Goal: Book appointment/travel/reservation

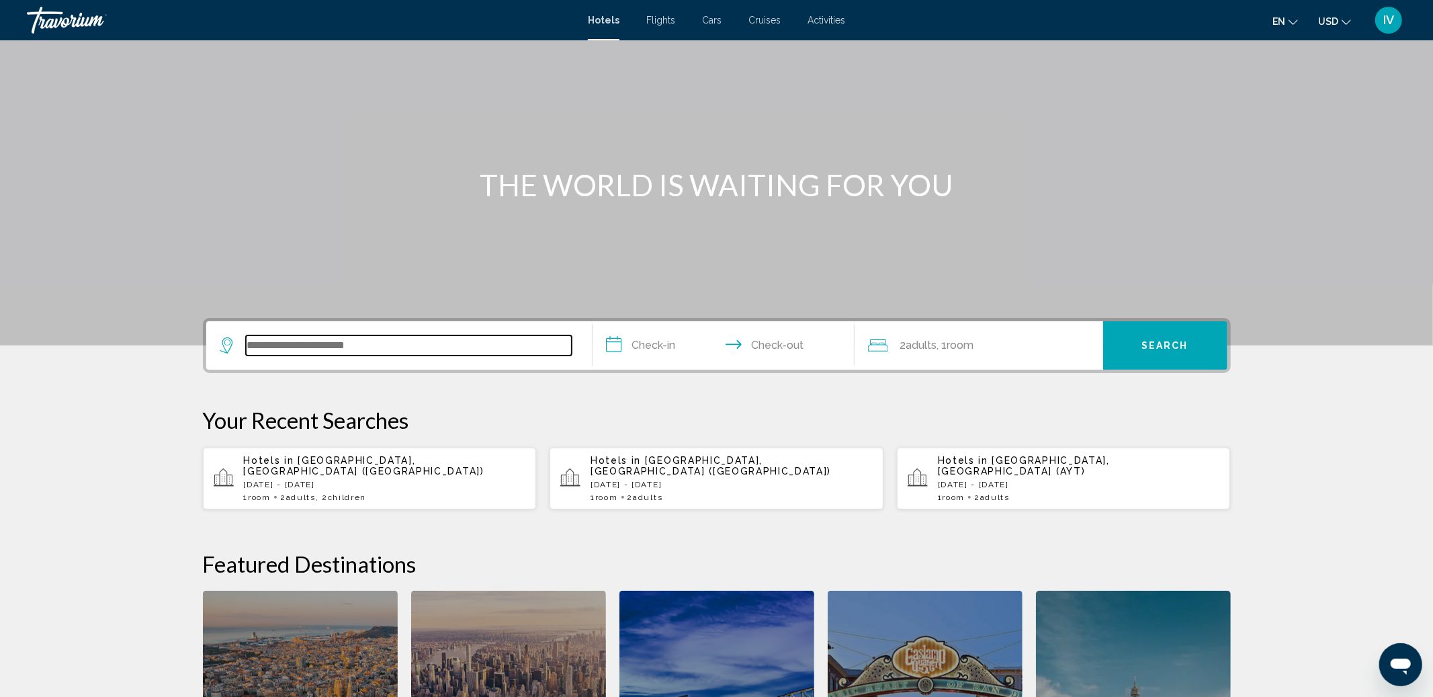
click at [359, 351] on input "Search widget" at bounding box center [409, 345] width 326 height 20
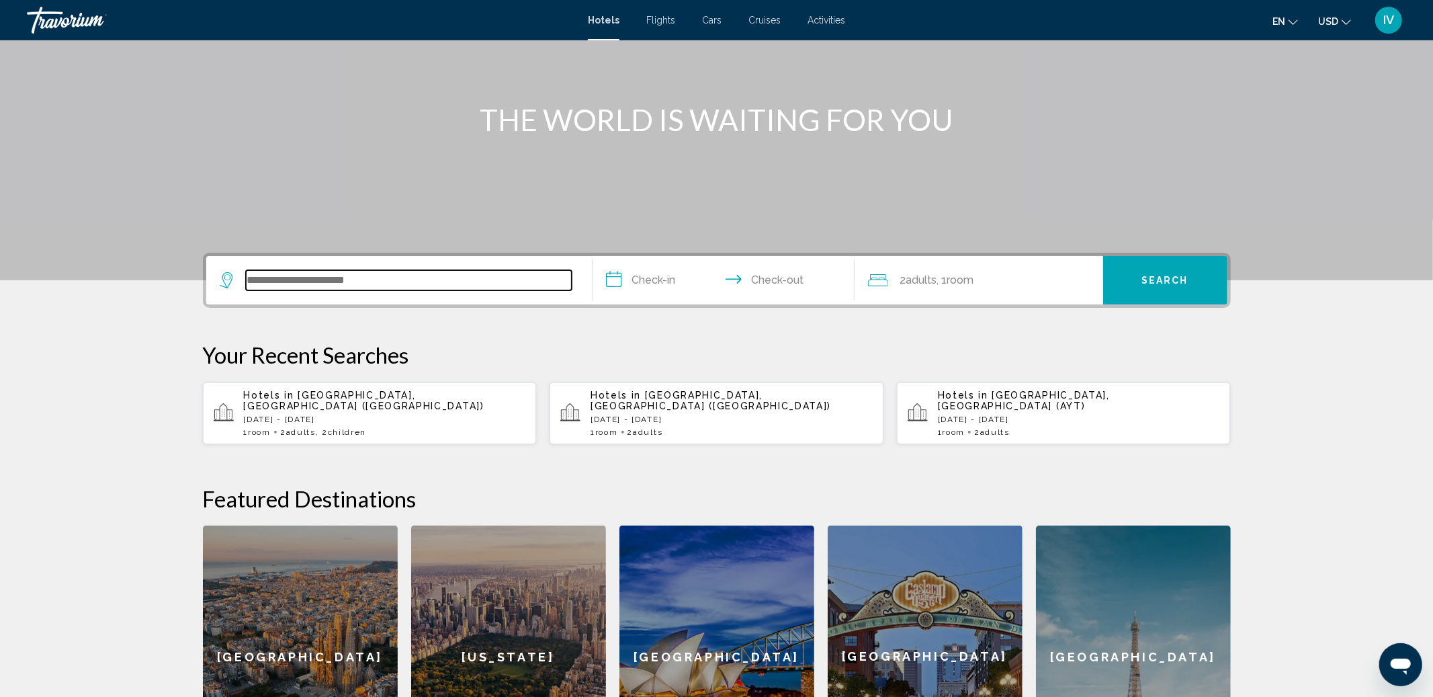
scroll to position [85, 0]
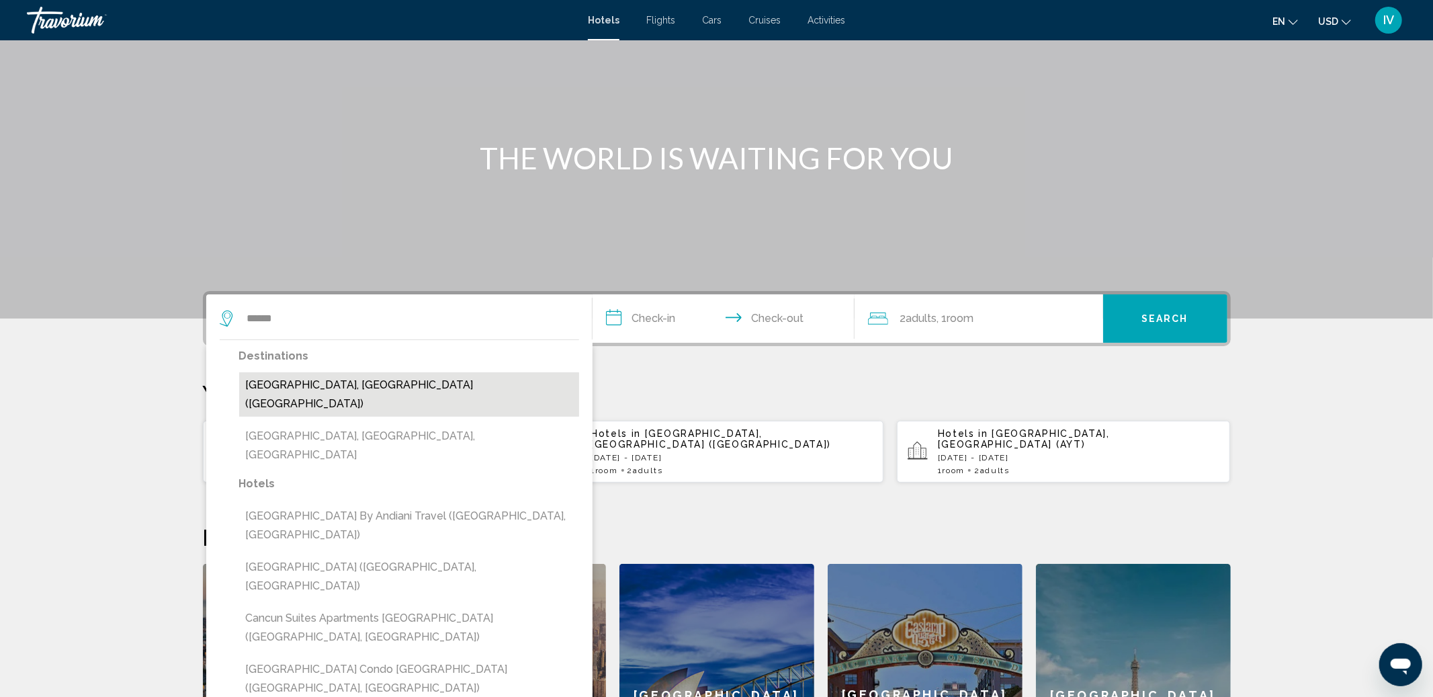
click at [443, 386] on button "[GEOGRAPHIC_DATA], [GEOGRAPHIC_DATA] ([GEOGRAPHIC_DATA])" at bounding box center [409, 394] width 340 height 44
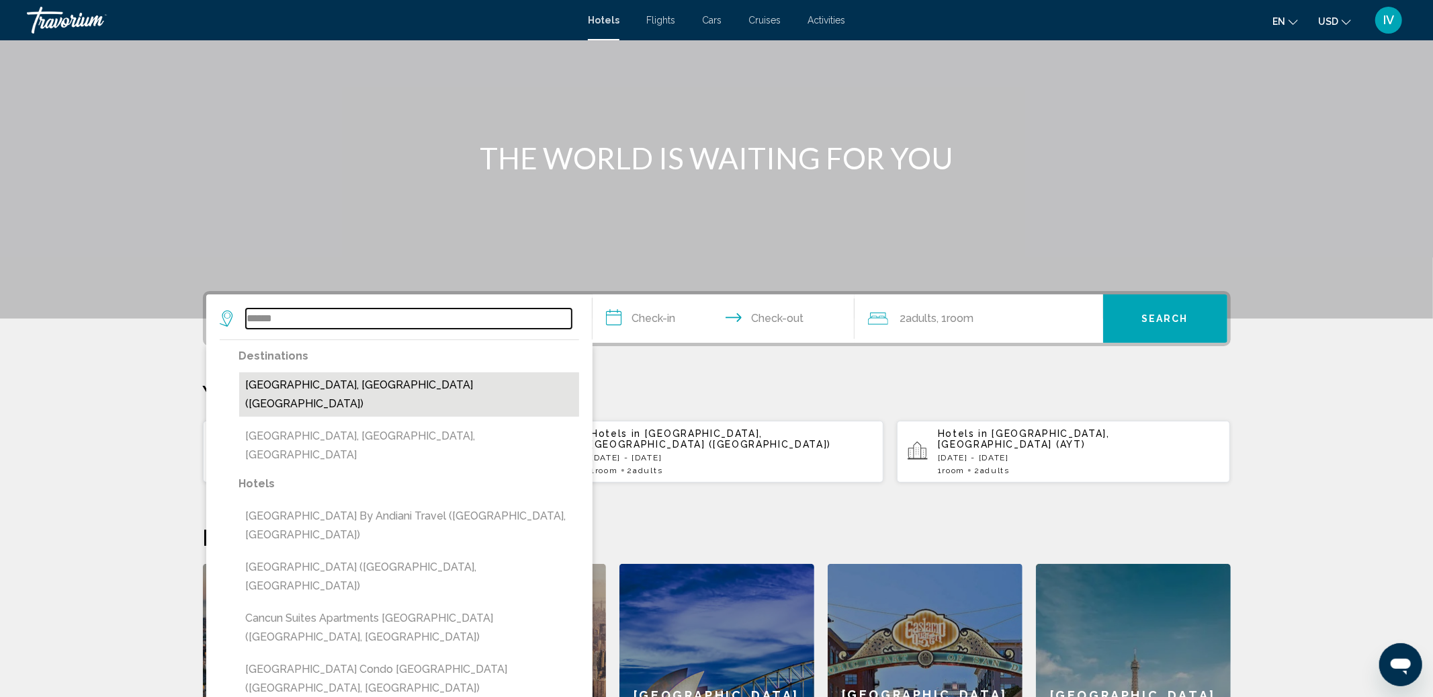
type input "**********"
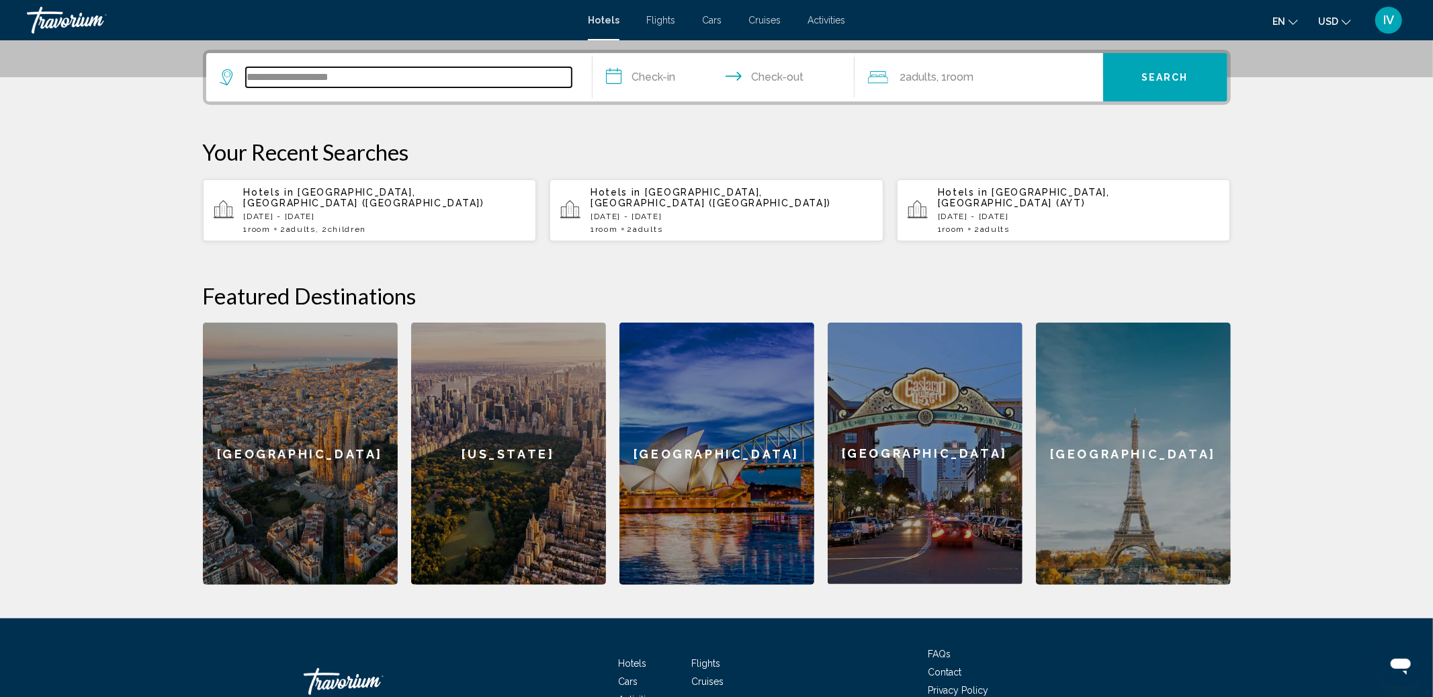
scroll to position [332, 0]
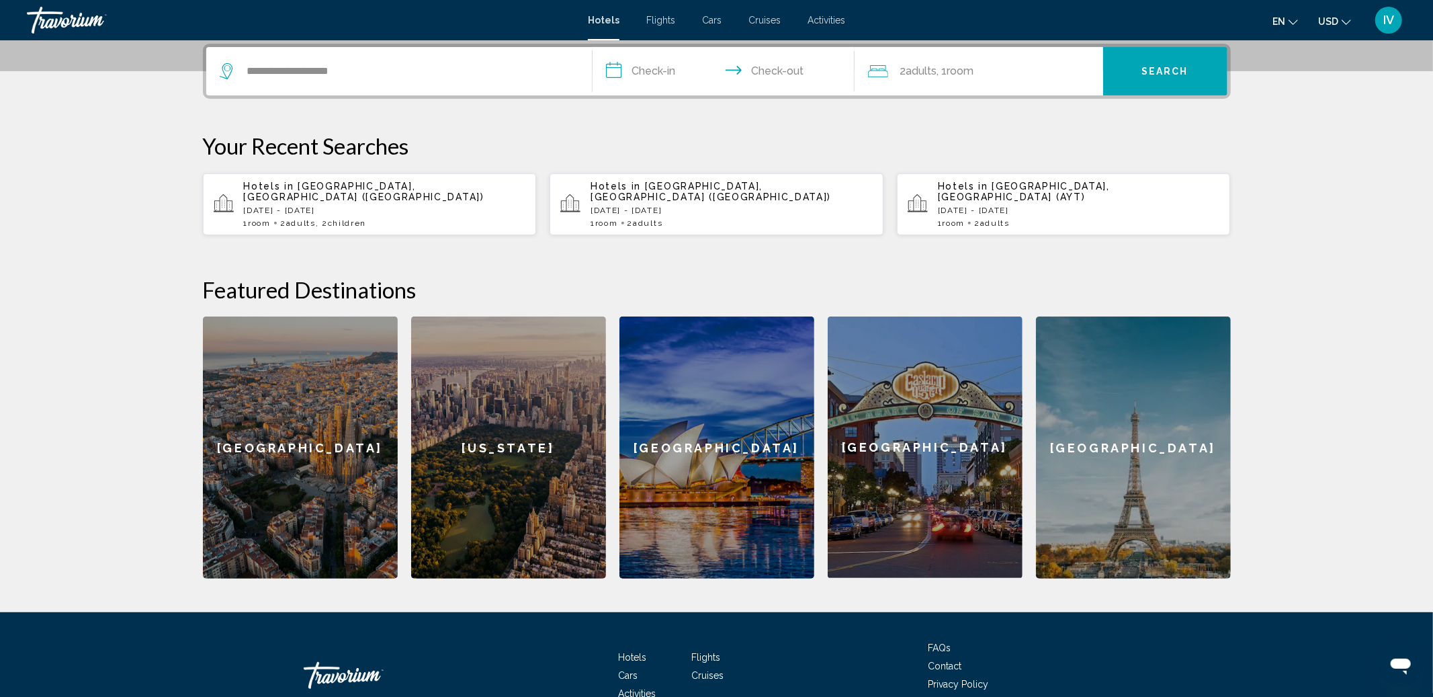
click at [664, 67] on input "**********" at bounding box center [726, 73] width 267 height 52
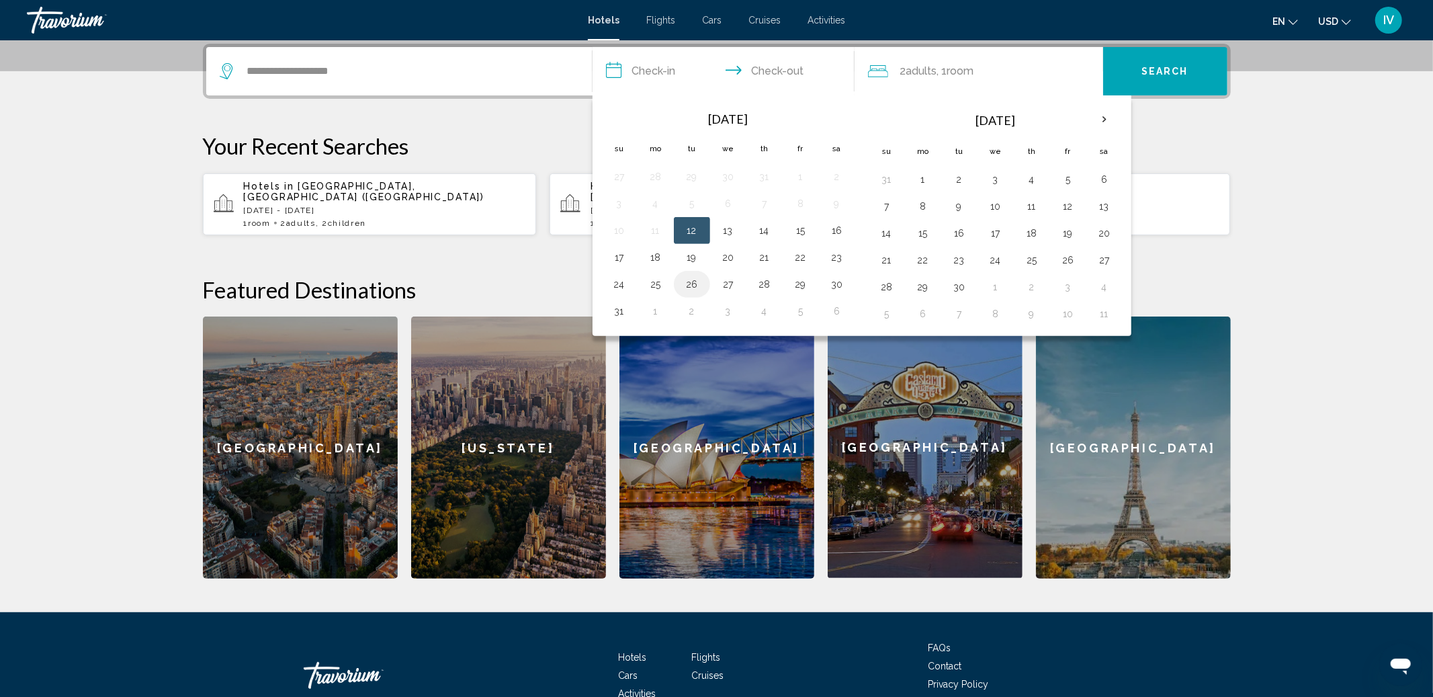
drag, startPoint x: 695, startPoint y: 257, endPoint x: 690, endPoint y: 290, distance: 33.9
click at [695, 257] on button "19" at bounding box center [691, 257] width 21 height 19
click at [695, 279] on button "26" at bounding box center [691, 284] width 21 height 19
type input "**********"
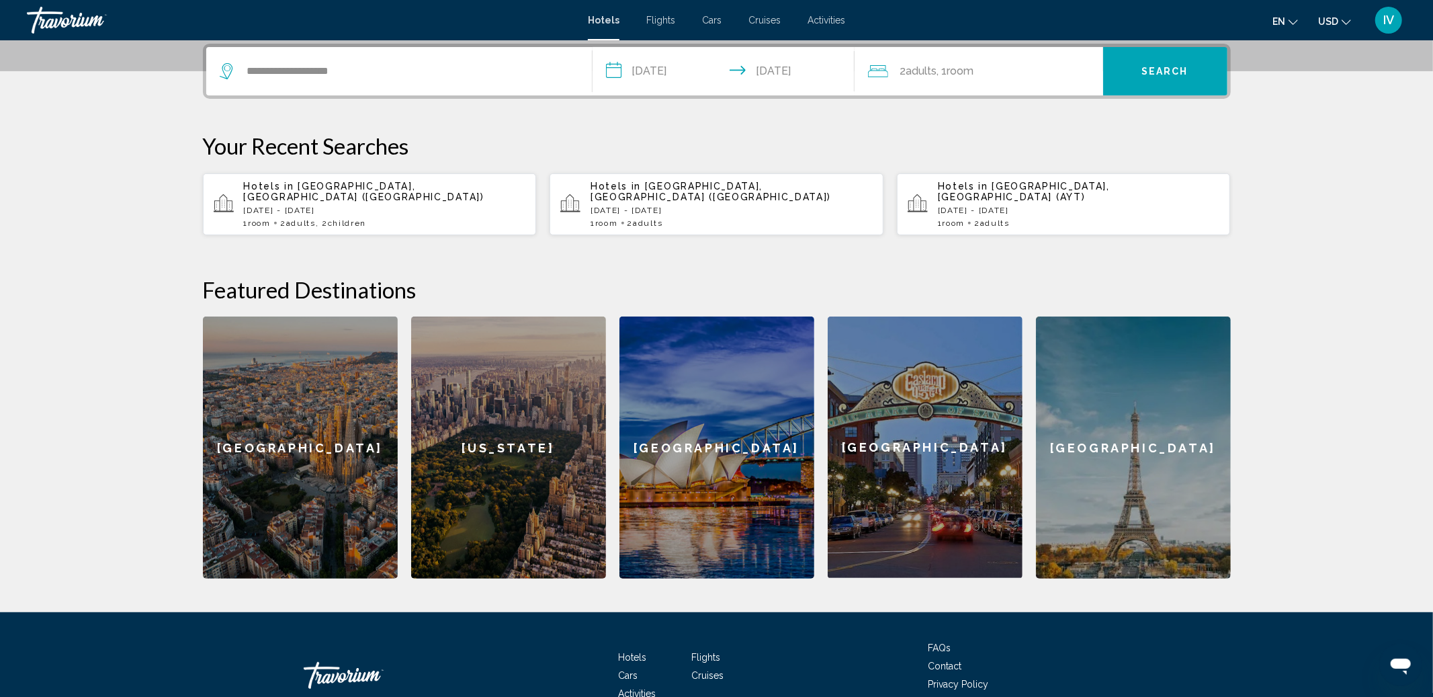
click at [1135, 79] on button "Search" at bounding box center [1165, 71] width 124 height 48
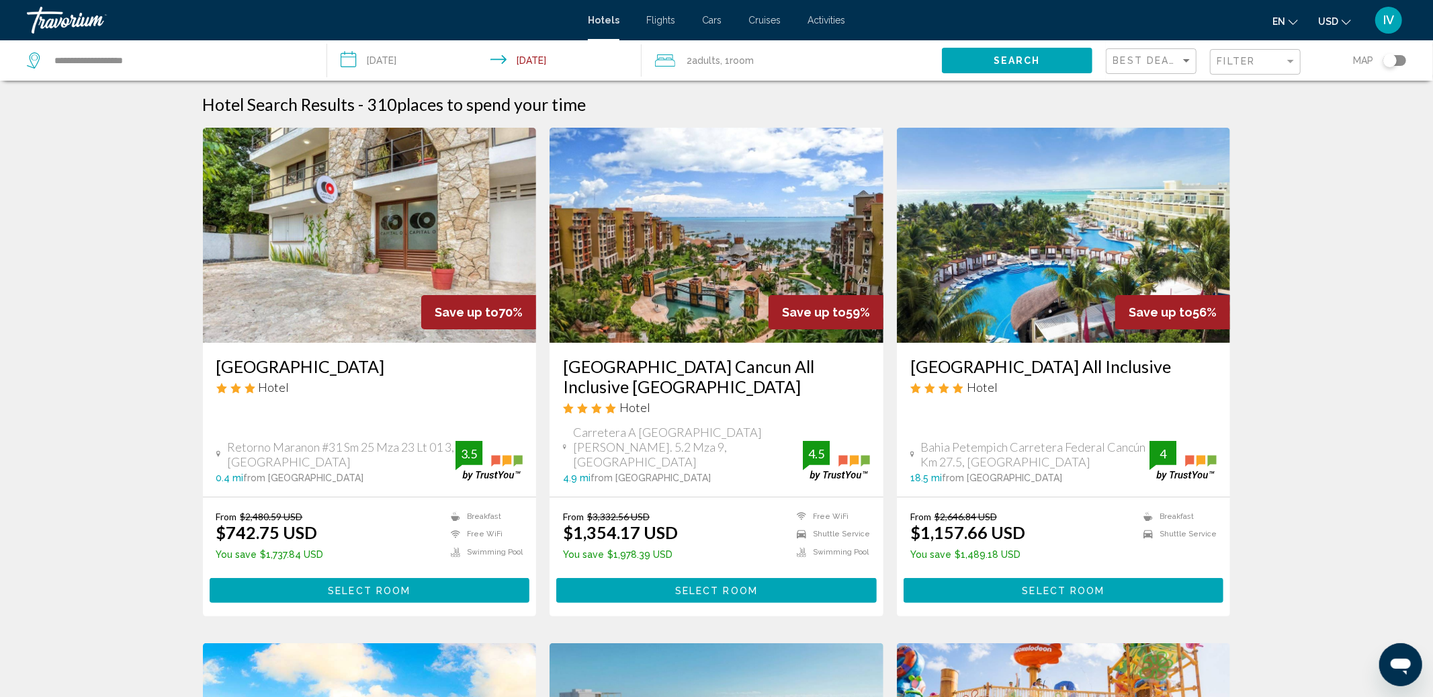
click at [982, 276] on img "Main content" at bounding box center [1064, 235] width 334 height 215
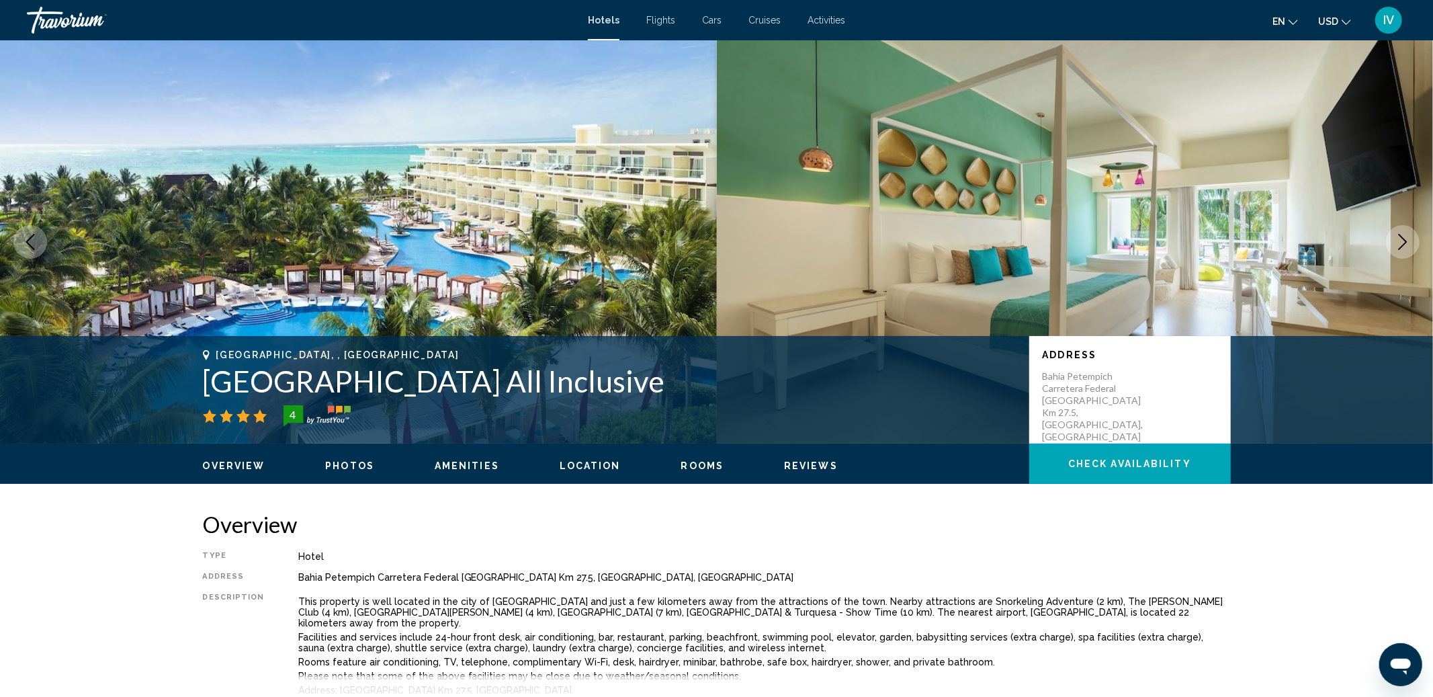
click at [1416, 250] on button "Next image" at bounding box center [1403, 242] width 34 height 34
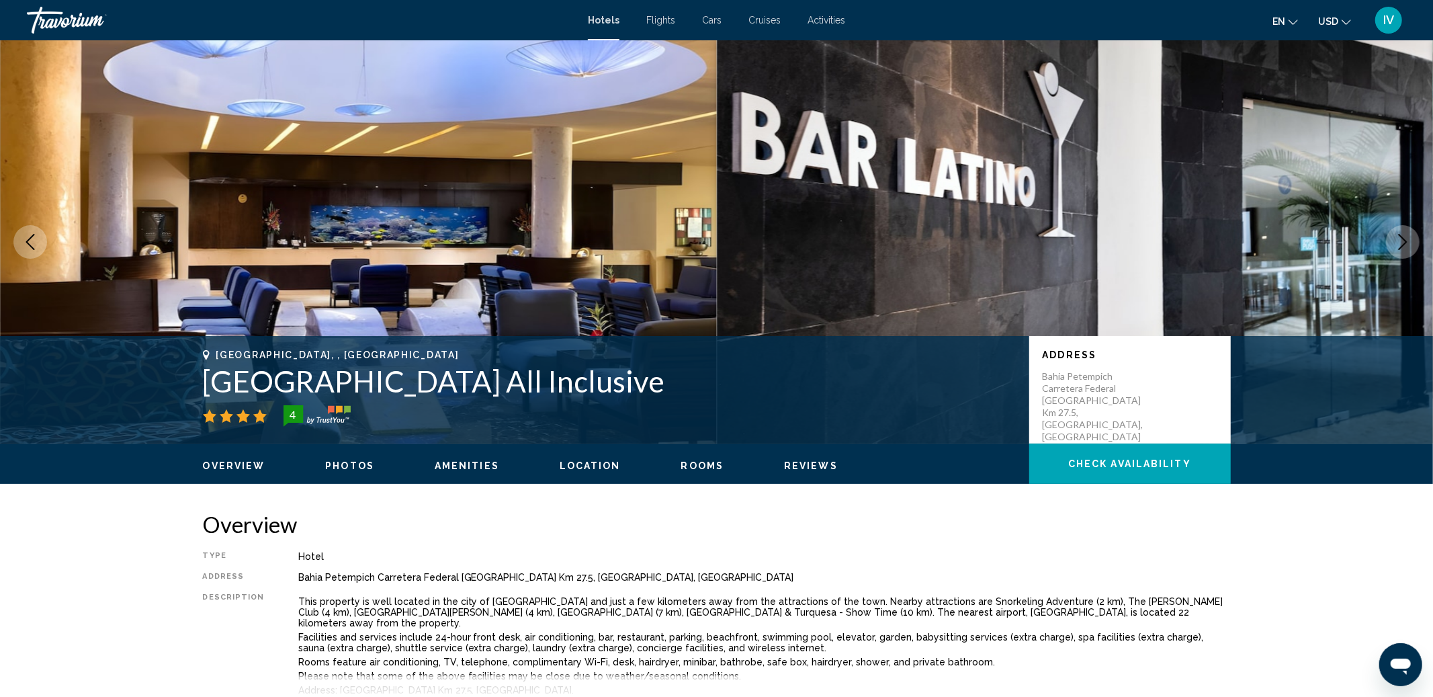
click at [1414, 251] on button "Next image" at bounding box center [1403, 242] width 34 height 34
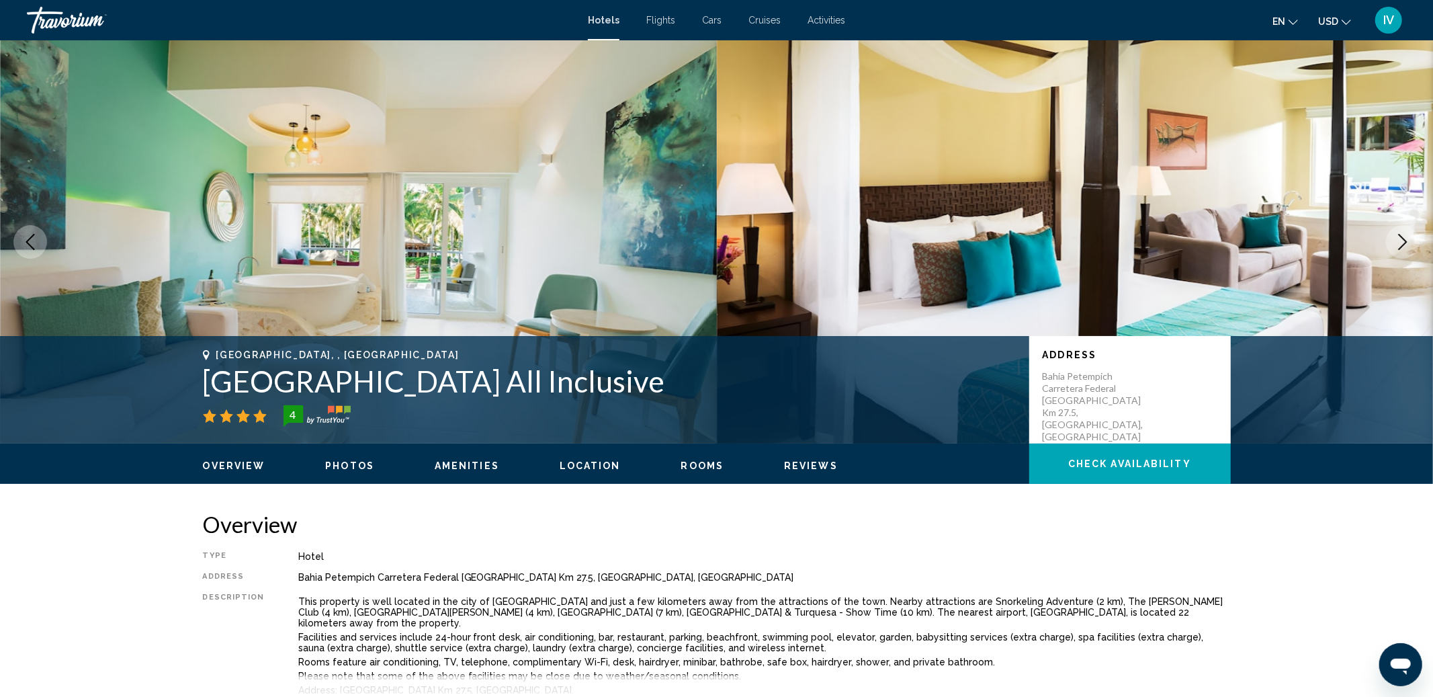
click at [1414, 251] on button "Next image" at bounding box center [1403, 242] width 34 height 34
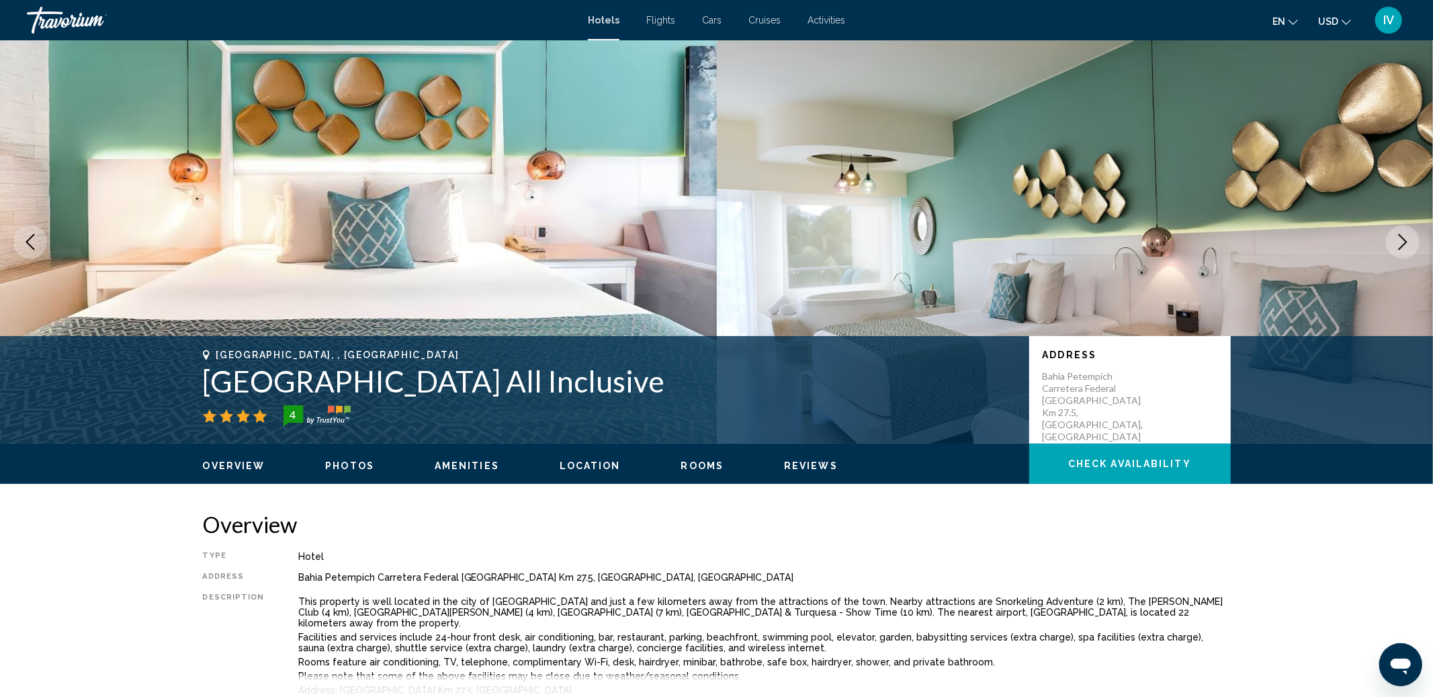
click at [1414, 251] on button "Next image" at bounding box center [1403, 242] width 34 height 34
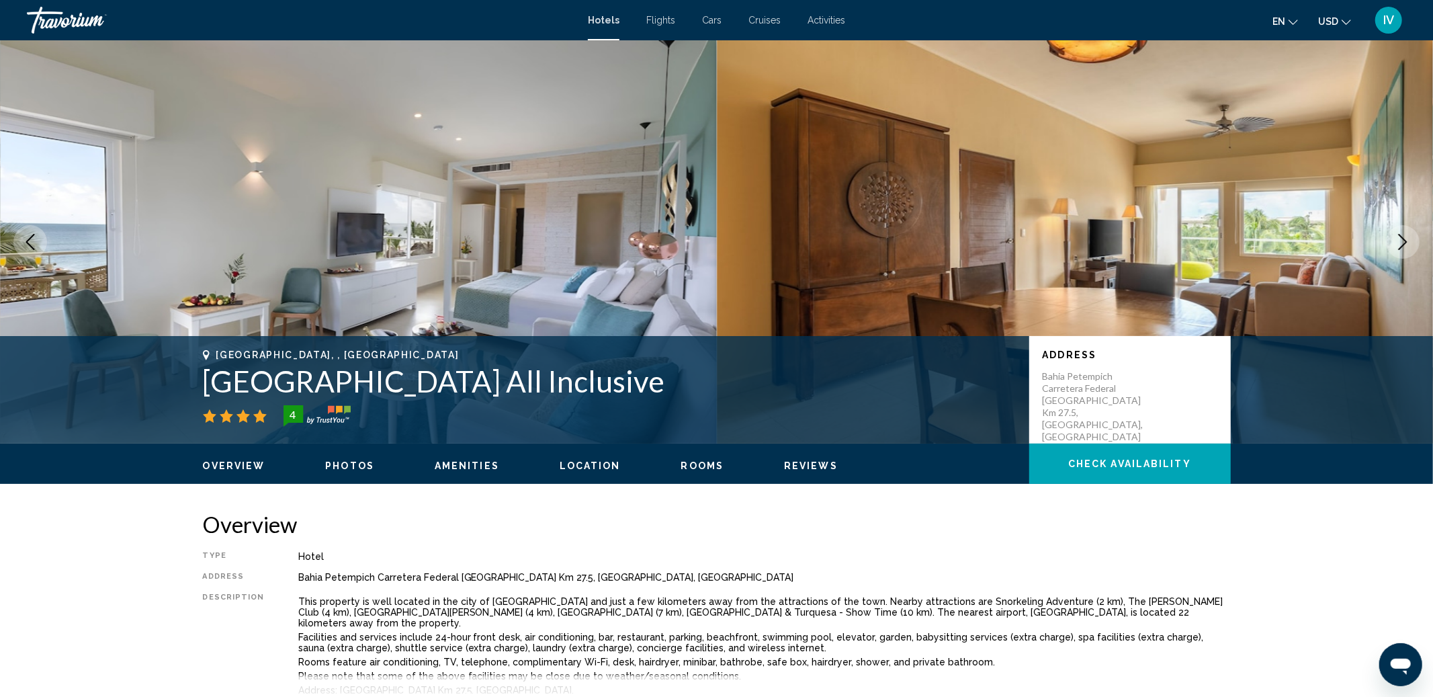
click at [1414, 251] on button "Next image" at bounding box center [1403, 242] width 34 height 34
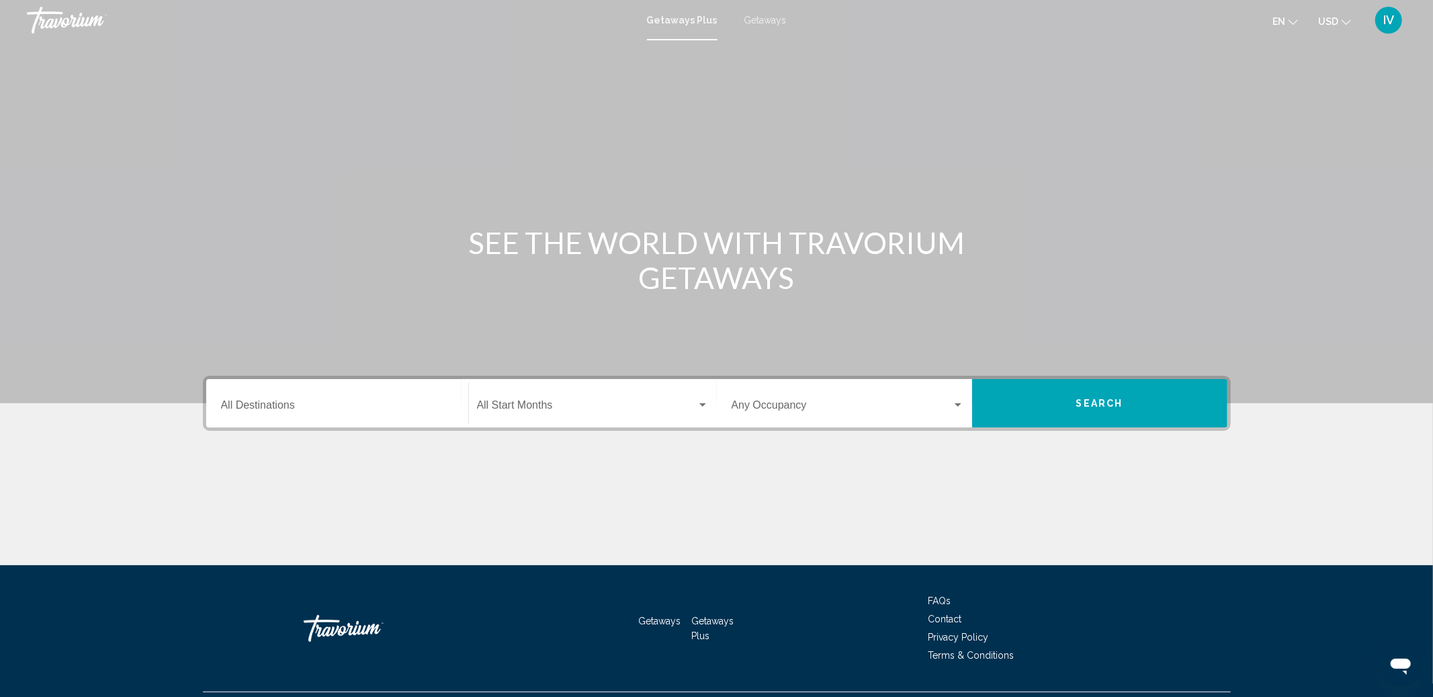
click at [773, 26] on div "Getaways Plus Getaways en English Español Français Italiano Português русский U…" at bounding box center [716, 20] width 1433 height 28
click at [764, 22] on span "Getaways" at bounding box center [765, 20] width 42 height 11
click at [300, 406] on input "Destination All Destinations" at bounding box center [337, 408] width 232 height 12
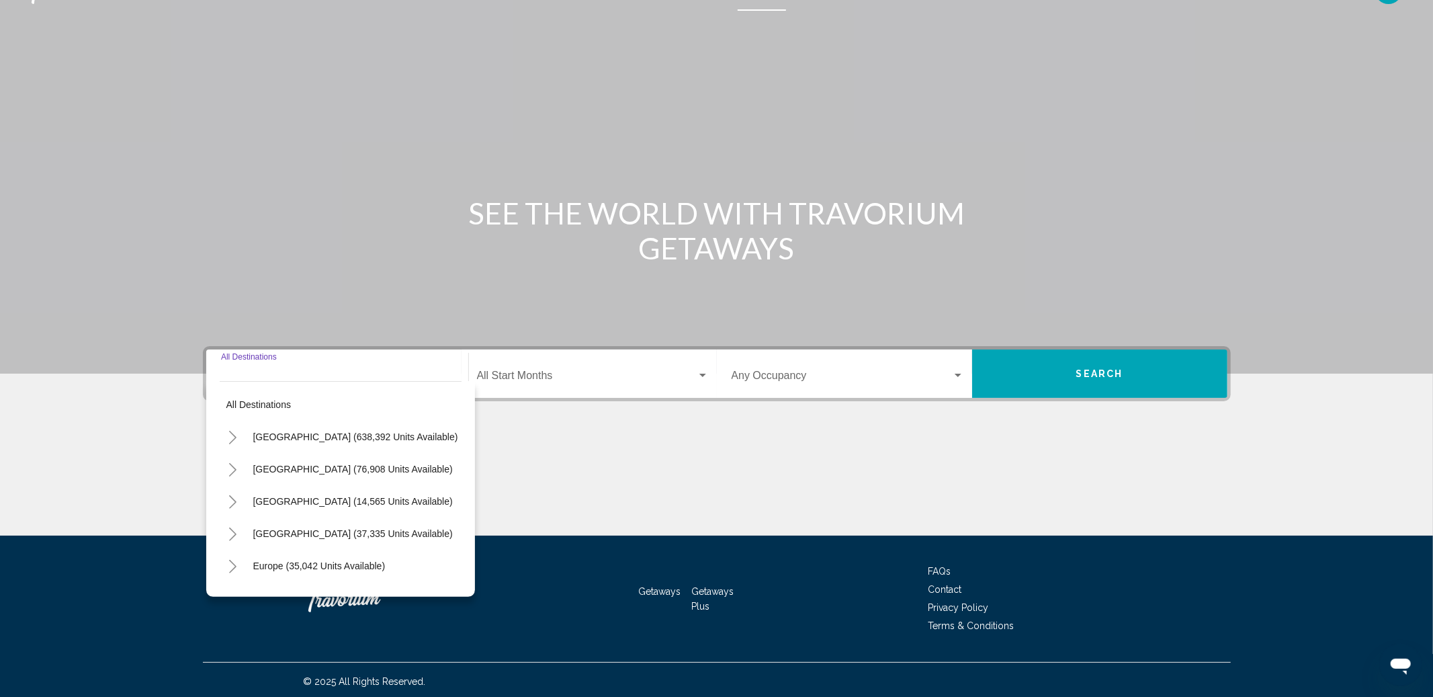
scroll to position [32, 0]
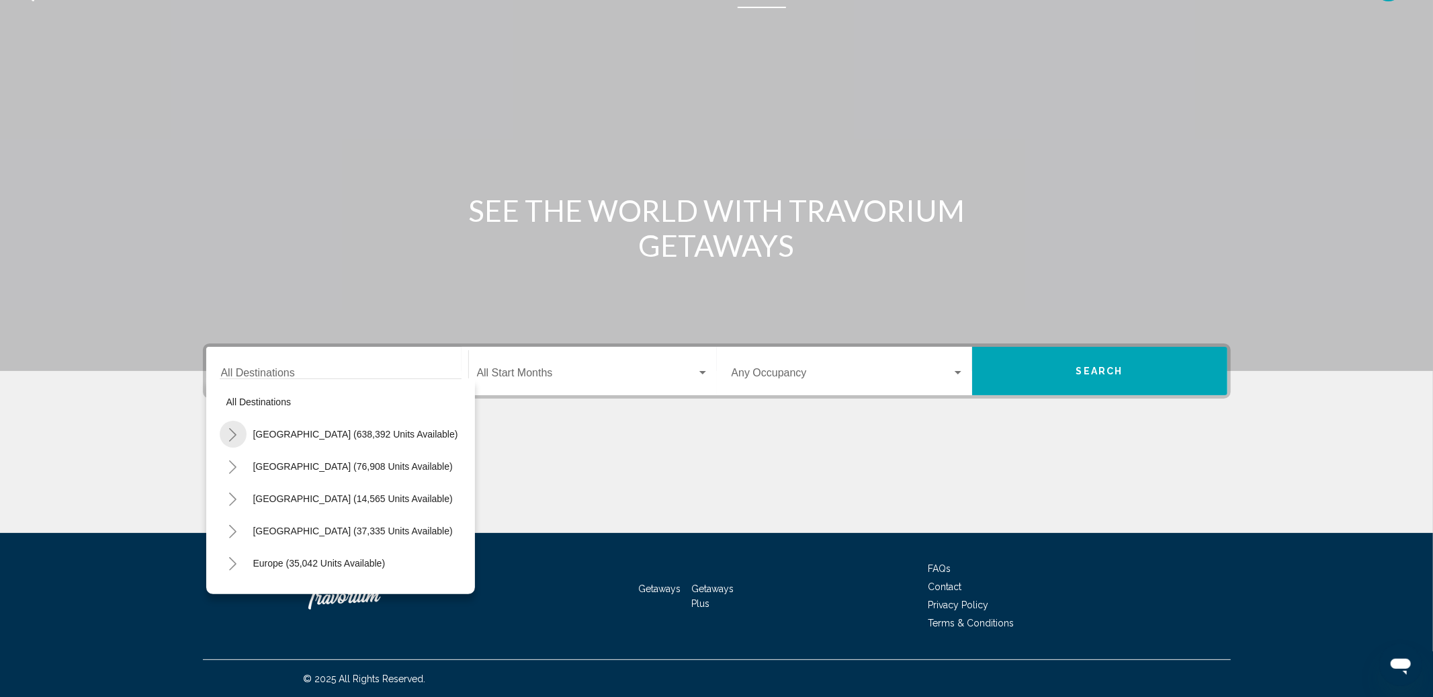
click at [225, 439] on button "Toggle United States (638,392 units available)" at bounding box center [233, 434] width 27 height 27
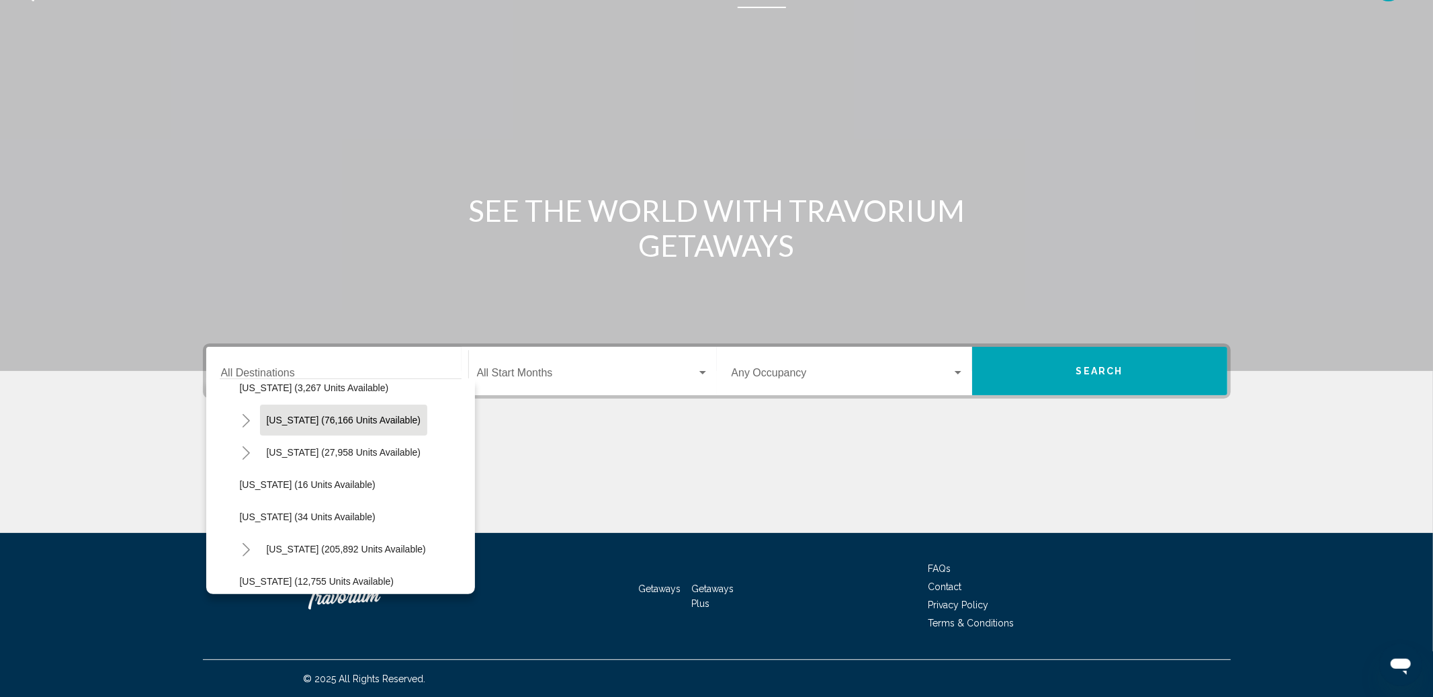
scroll to position [0, 0]
